Goal: Task Accomplishment & Management: Use online tool/utility

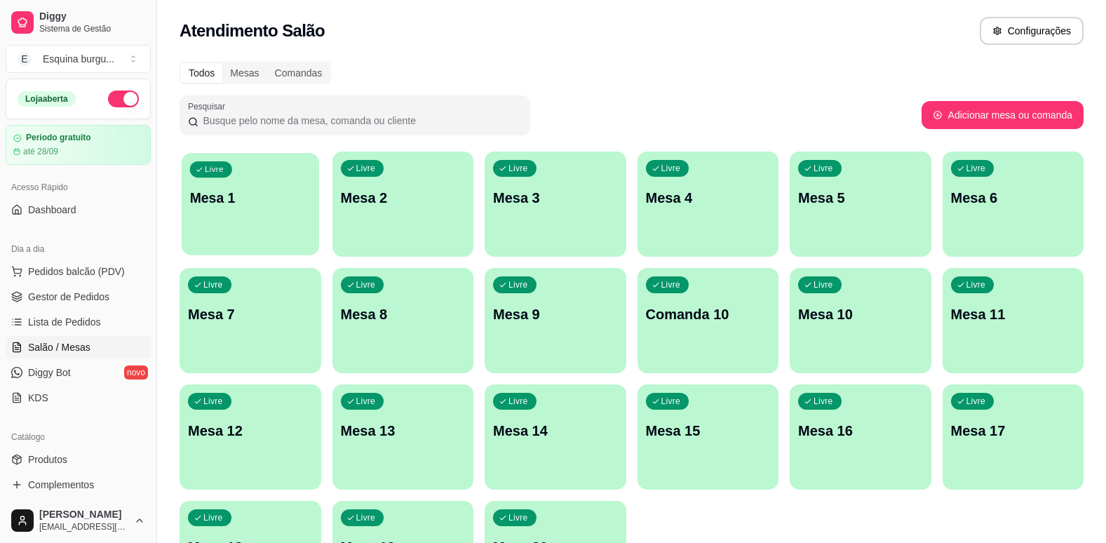
click at [280, 206] on p "Mesa 1" at bounding box center [250, 198] width 121 height 19
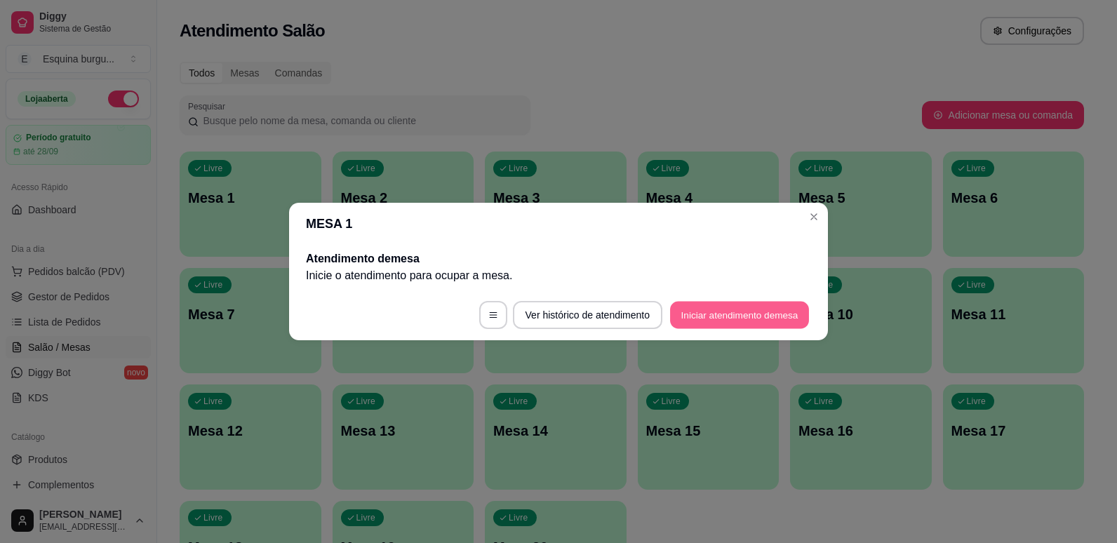
click at [711, 317] on button "Iniciar atendimento de mesa" at bounding box center [739, 315] width 139 height 27
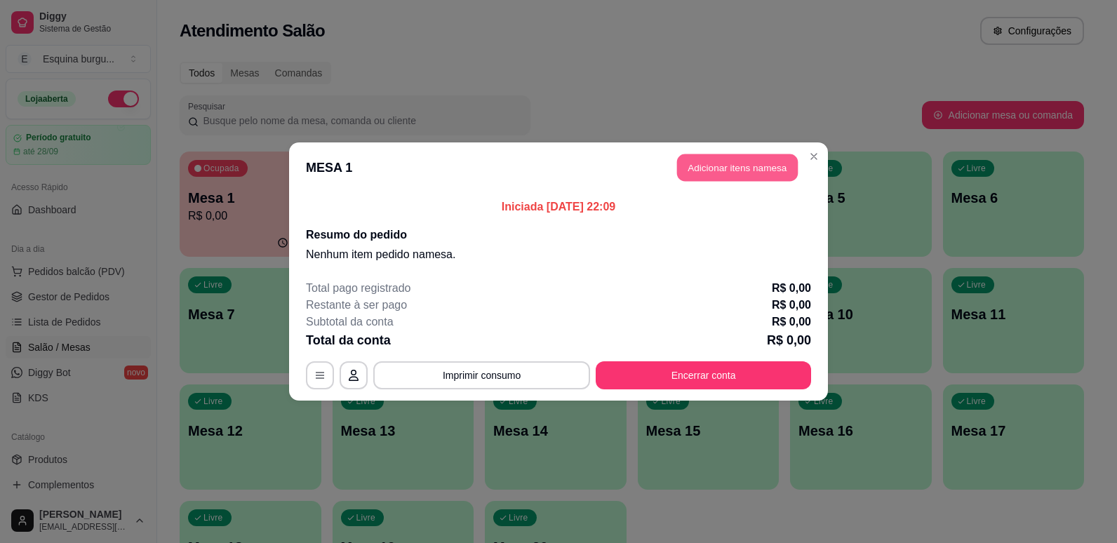
click at [739, 173] on button "Adicionar itens na mesa" at bounding box center [737, 167] width 121 height 27
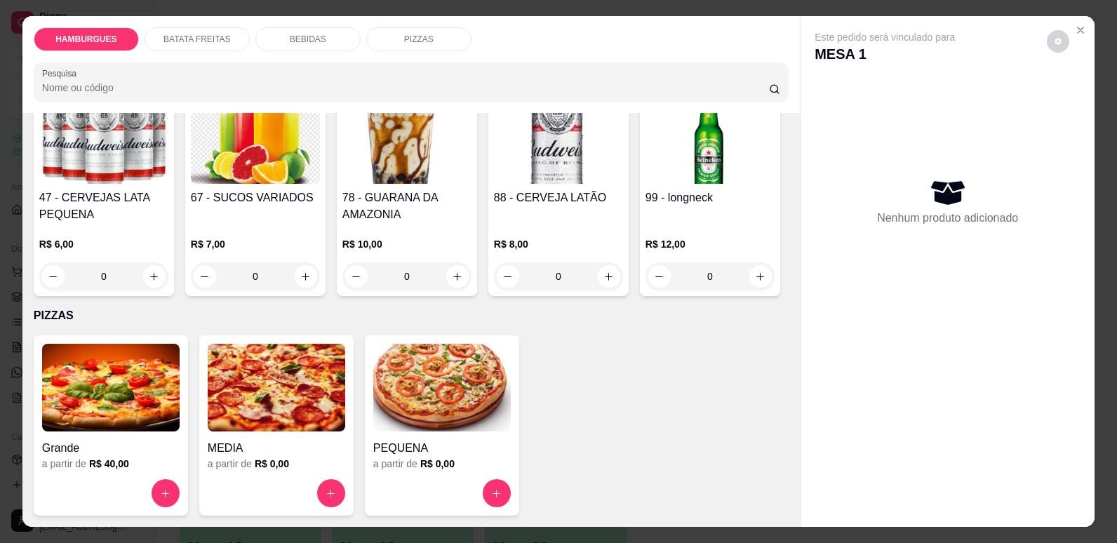
scroll to position [1771, 0]
click at [463, 282] on icon "increase-product-quantity" at bounding box center [457, 276] width 11 height 11
type input "1"
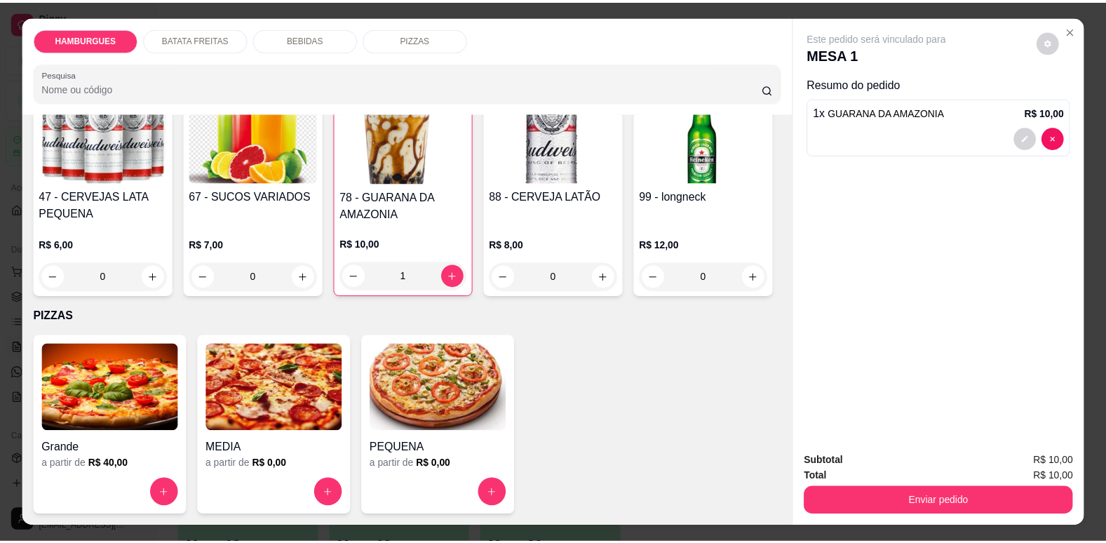
scroll to position [1862, 0]
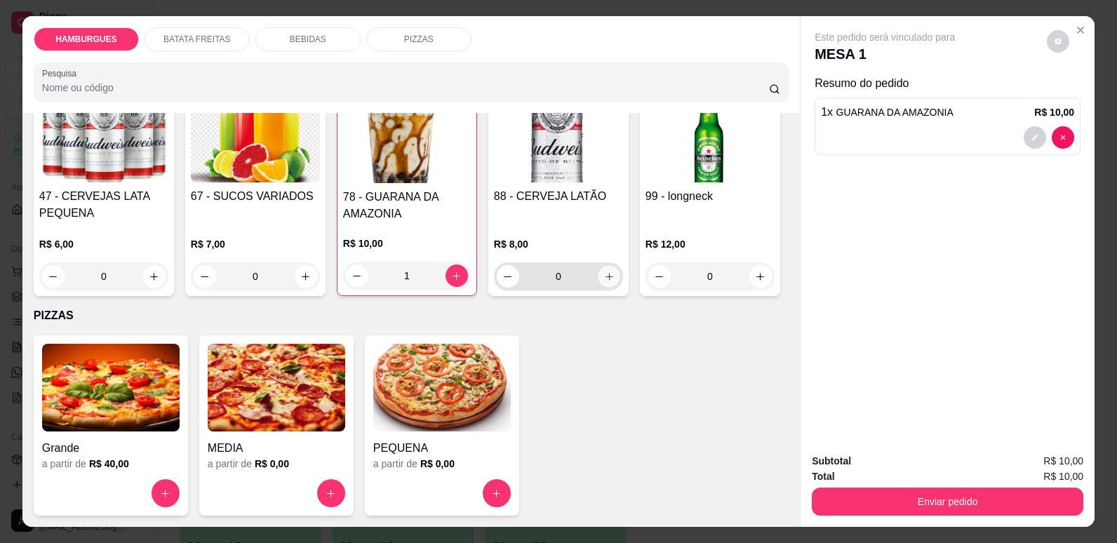
click at [598, 288] on button "increase-product-quantity" at bounding box center [609, 277] width 22 height 22
type input "1"
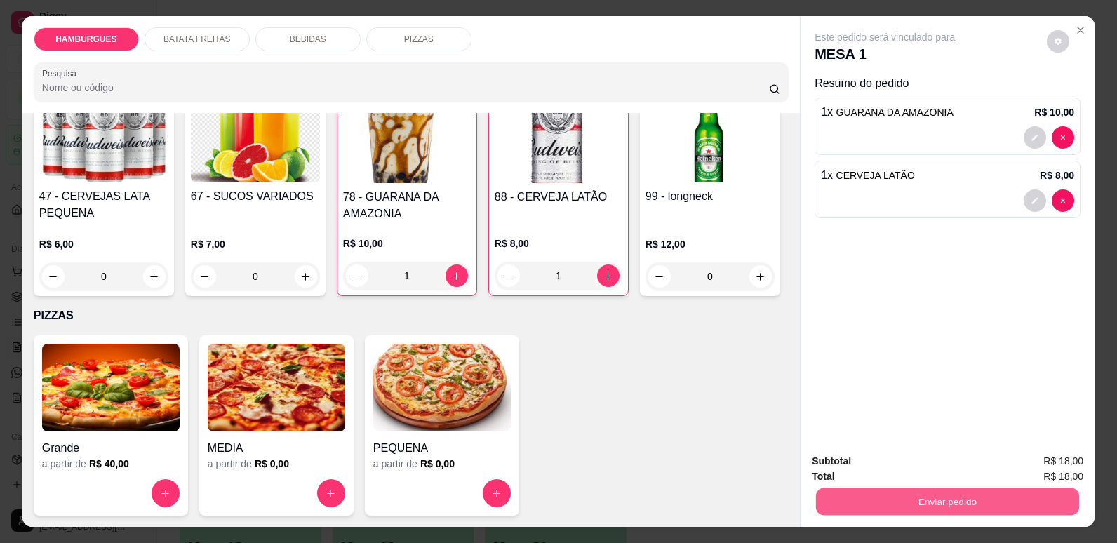
click at [894, 503] on button "Enviar pedido" at bounding box center [947, 501] width 263 height 27
click at [944, 464] on button "Não registrar e enviar pedido" at bounding box center [902, 467] width 142 height 26
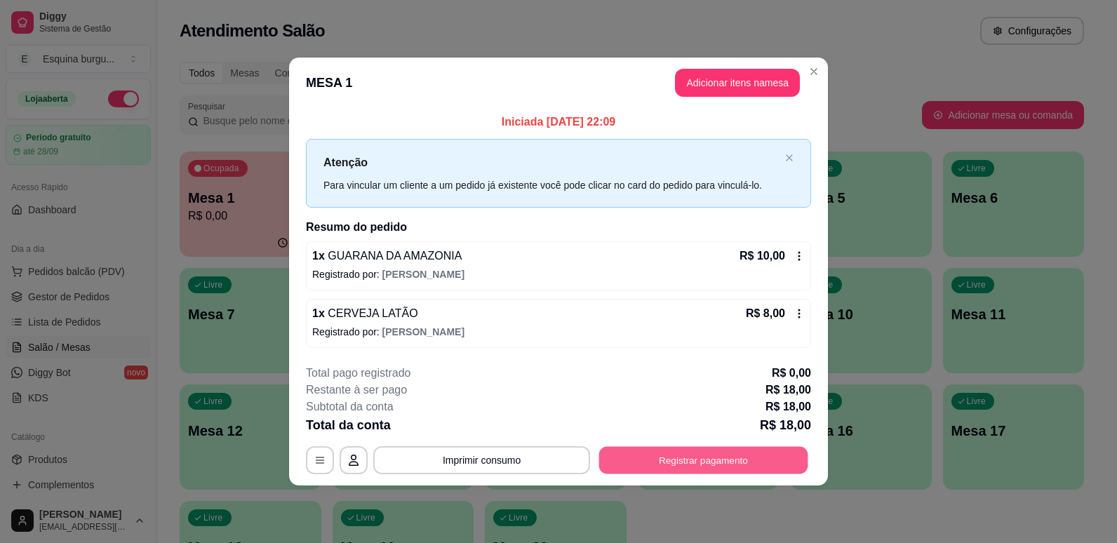
click at [704, 456] on button "Registrar pagamento" at bounding box center [703, 459] width 209 height 27
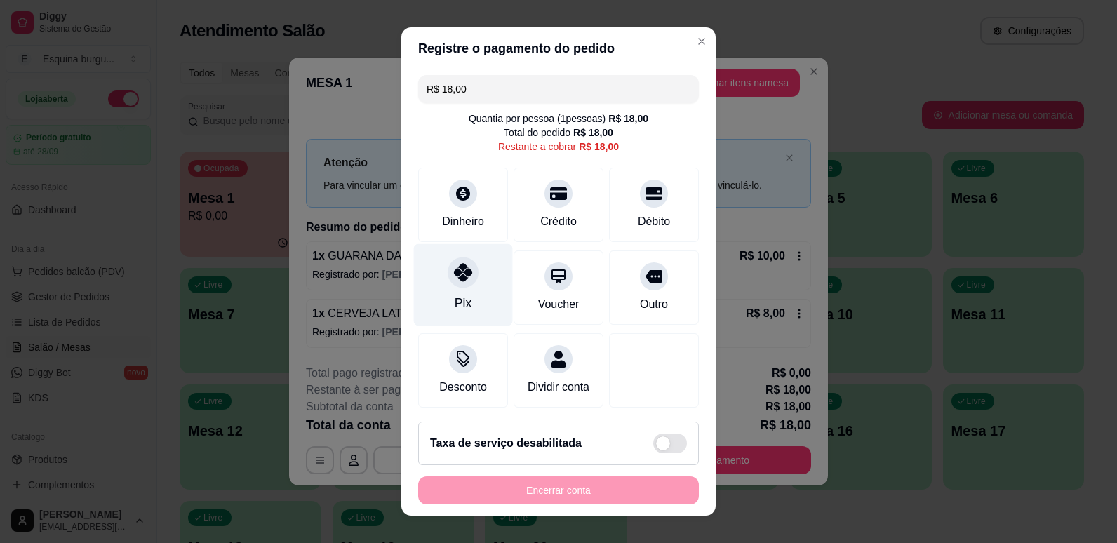
click at [477, 274] on div "Pix" at bounding box center [463, 284] width 99 height 82
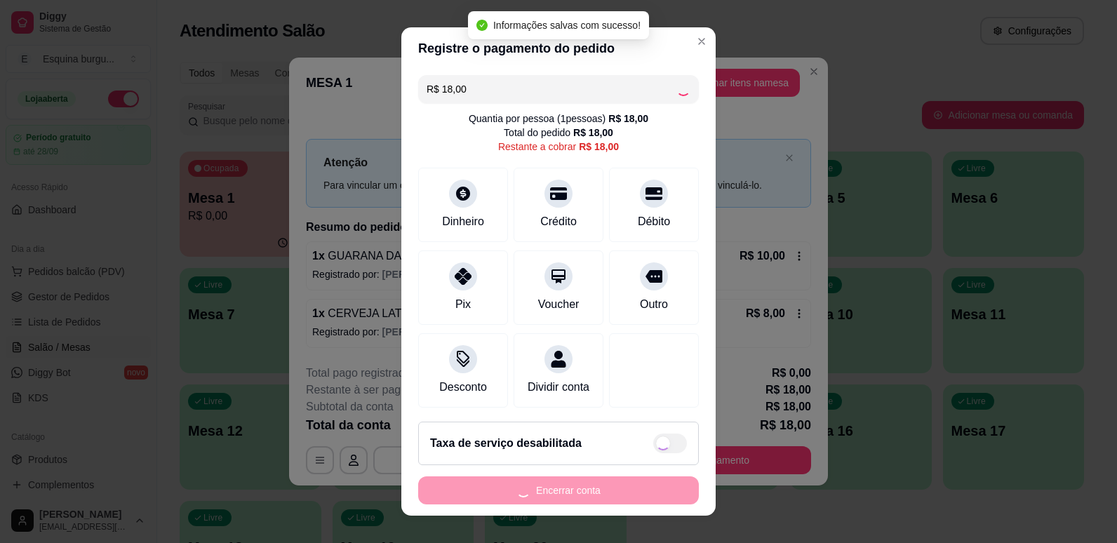
type input "R$ 0,00"
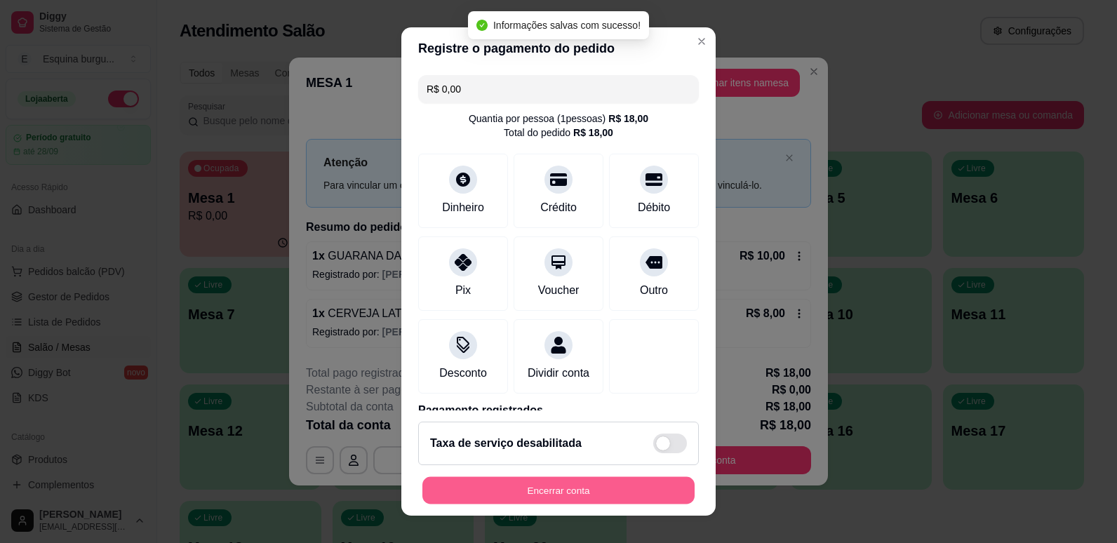
click at [541, 490] on button "Encerrar conta" at bounding box center [558, 490] width 272 height 27
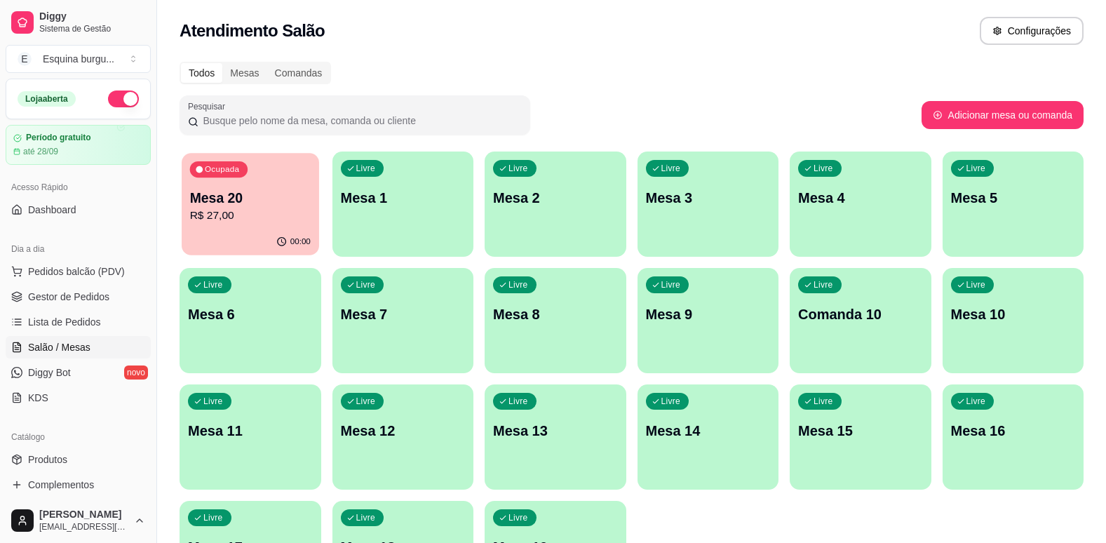
click at [262, 199] on p "Mesa 20" at bounding box center [250, 198] width 121 height 19
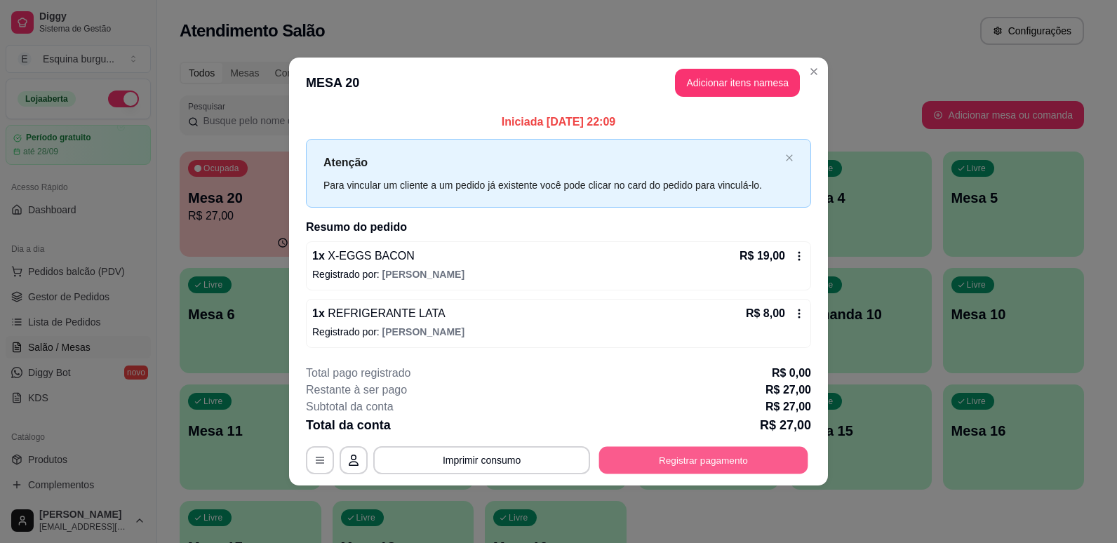
click at [676, 466] on button "Registrar pagamento" at bounding box center [703, 459] width 209 height 27
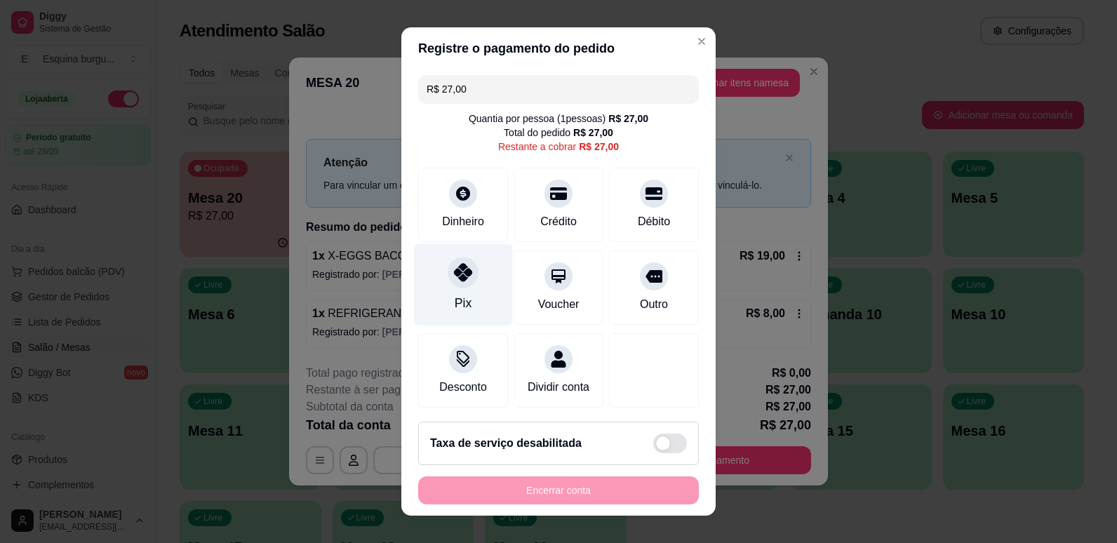
click at [469, 286] on div "Pix" at bounding box center [463, 284] width 99 height 82
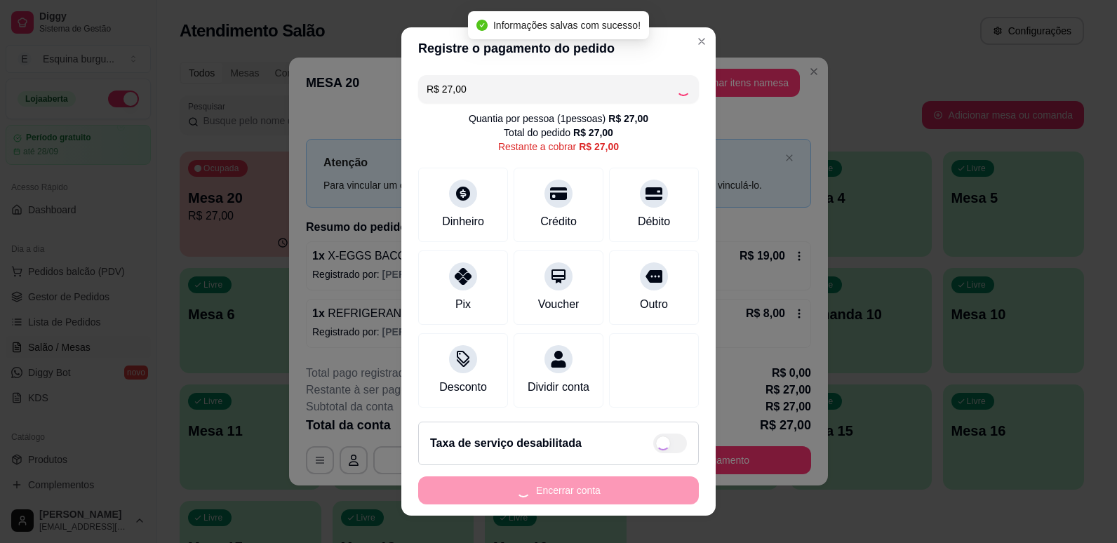
type input "R$ 0,00"
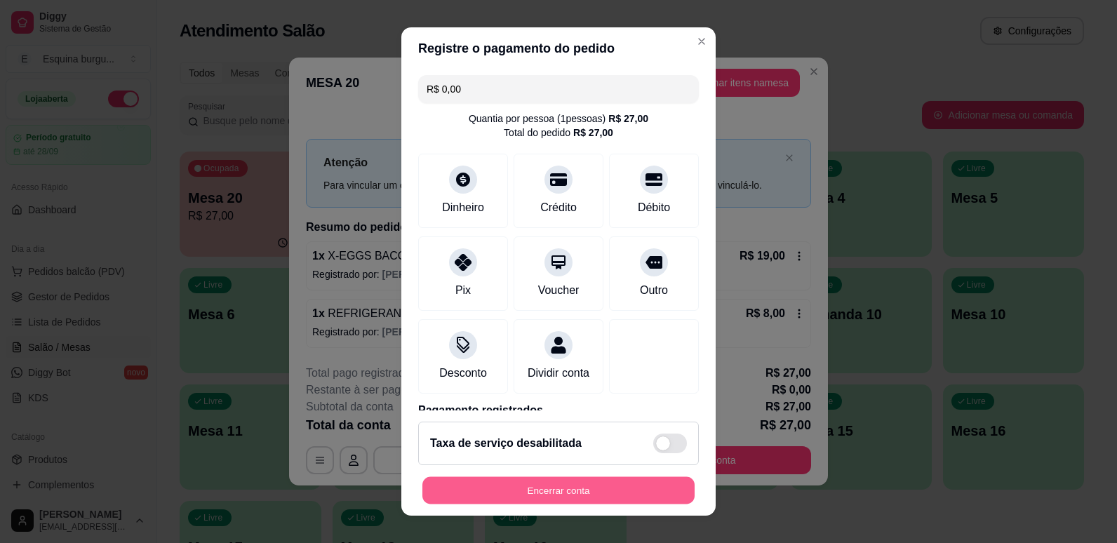
click at [621, 492] on button "Encerrar conta" at bounding box center [558, 490] width 272 height 27
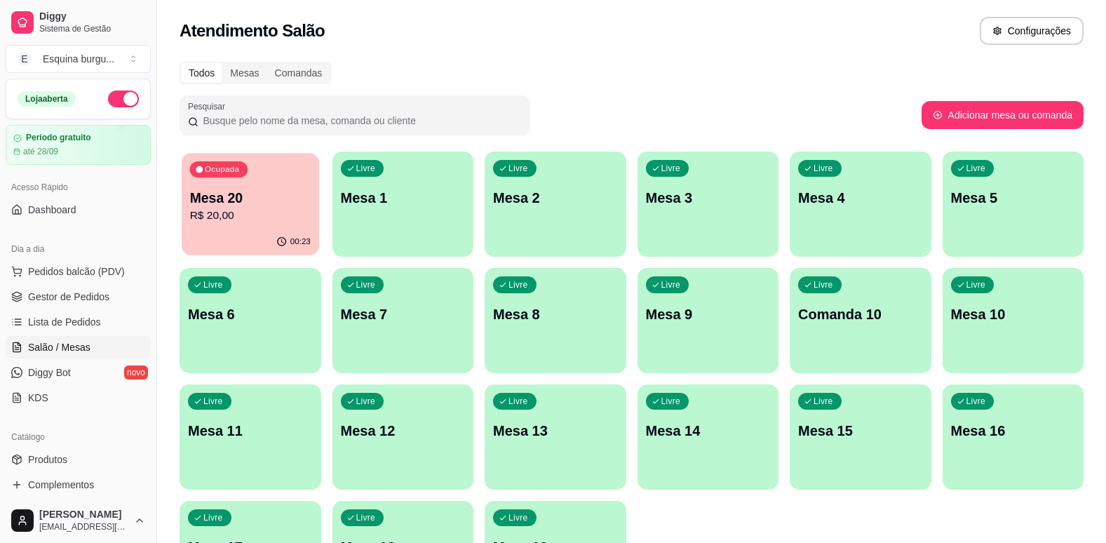
click at [273, 180] on div "Ocupada Mesa 20 R$ 20,00" at bounding box center [250, 191] width 137 height 76
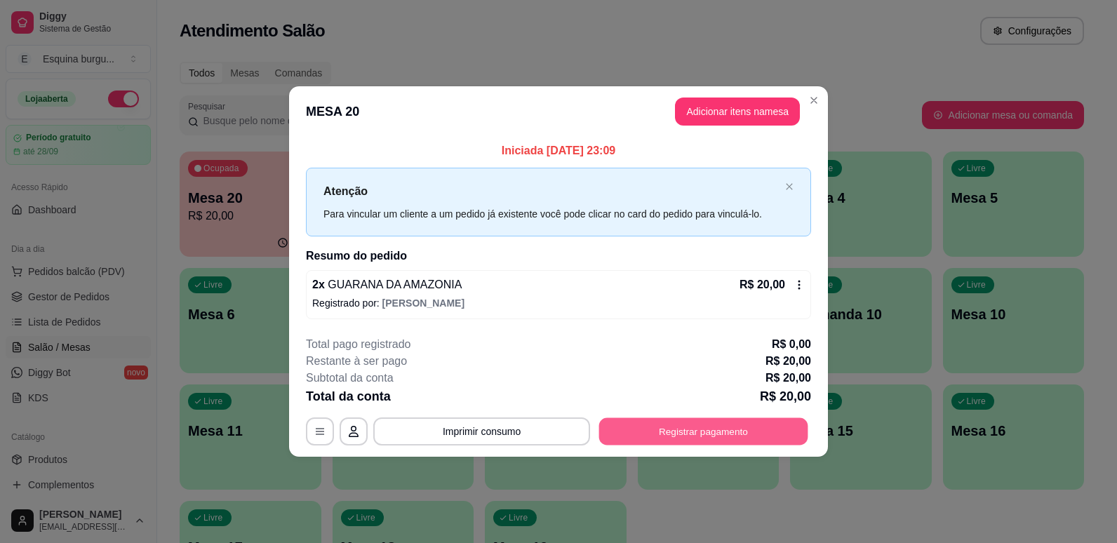
click at [723, 437] on button "Registrar pagamento" at bounding box center [703, 430] width 209 height 27
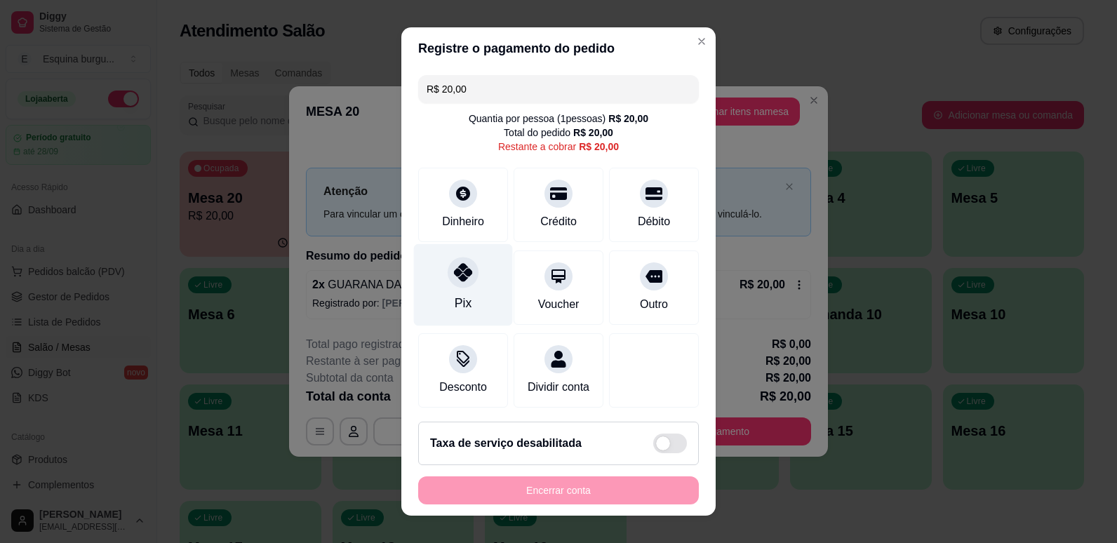
click at [472, 289] on div "Pix" at bounding box center [463, 284] width 99 height 82
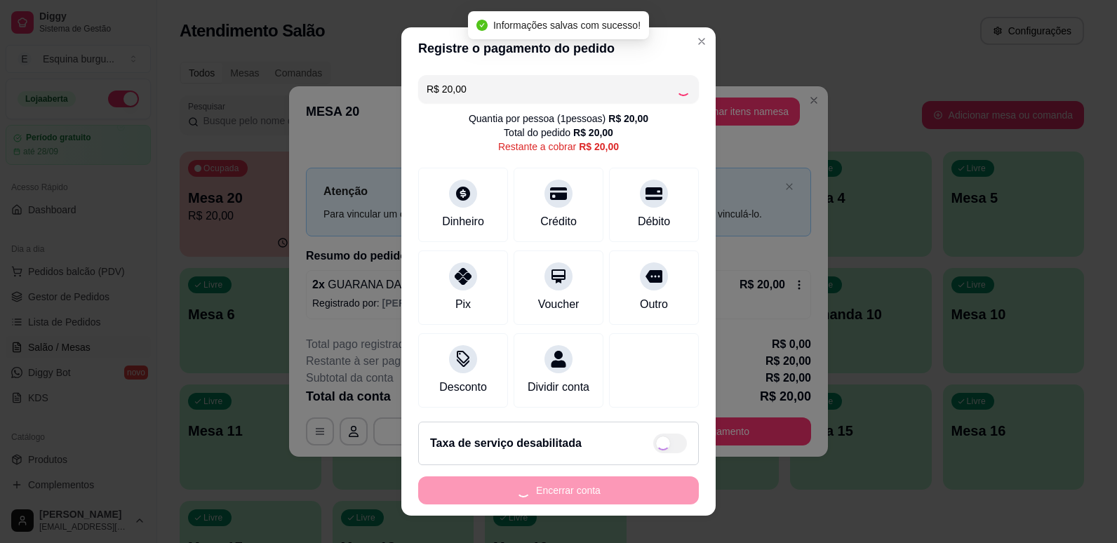
type input "R$ 0,00"
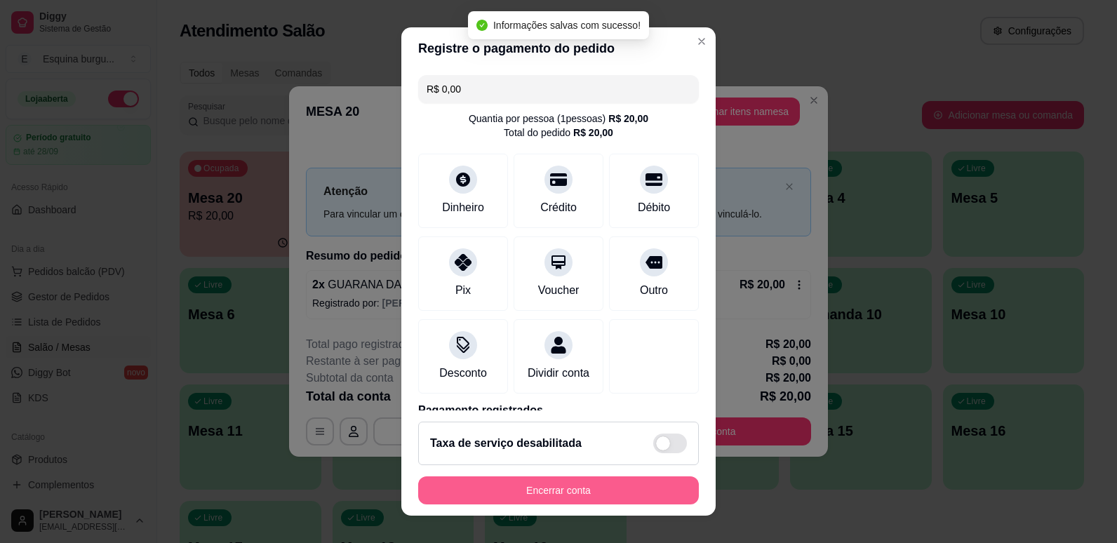
click at [601, 494] on button "Encerrar conta" at bounding box center [558, 490] width 281 height 28
